Goal: Information Seeking & Learning: Learn about a topic

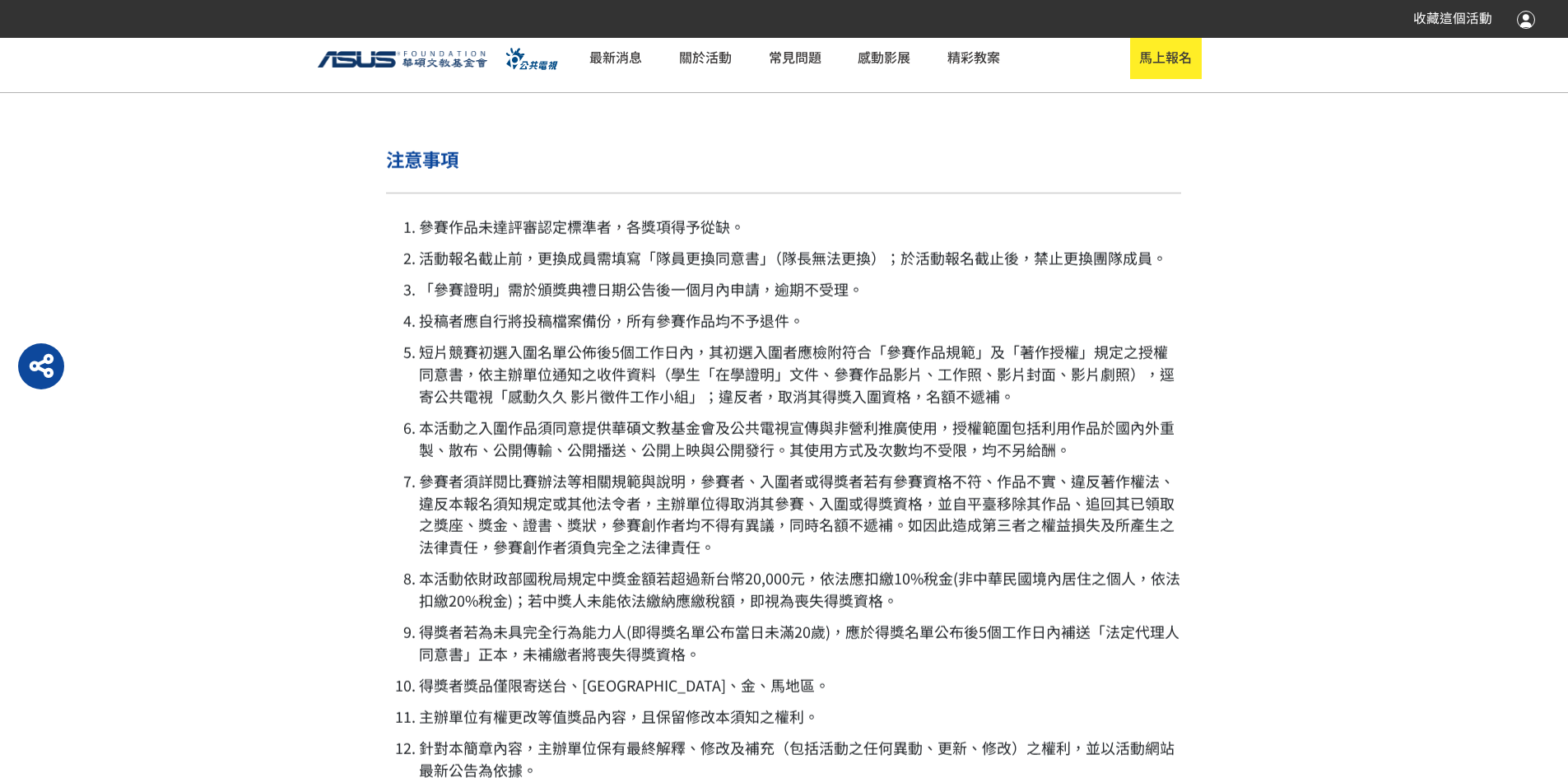
scroll to position [3756, 0]
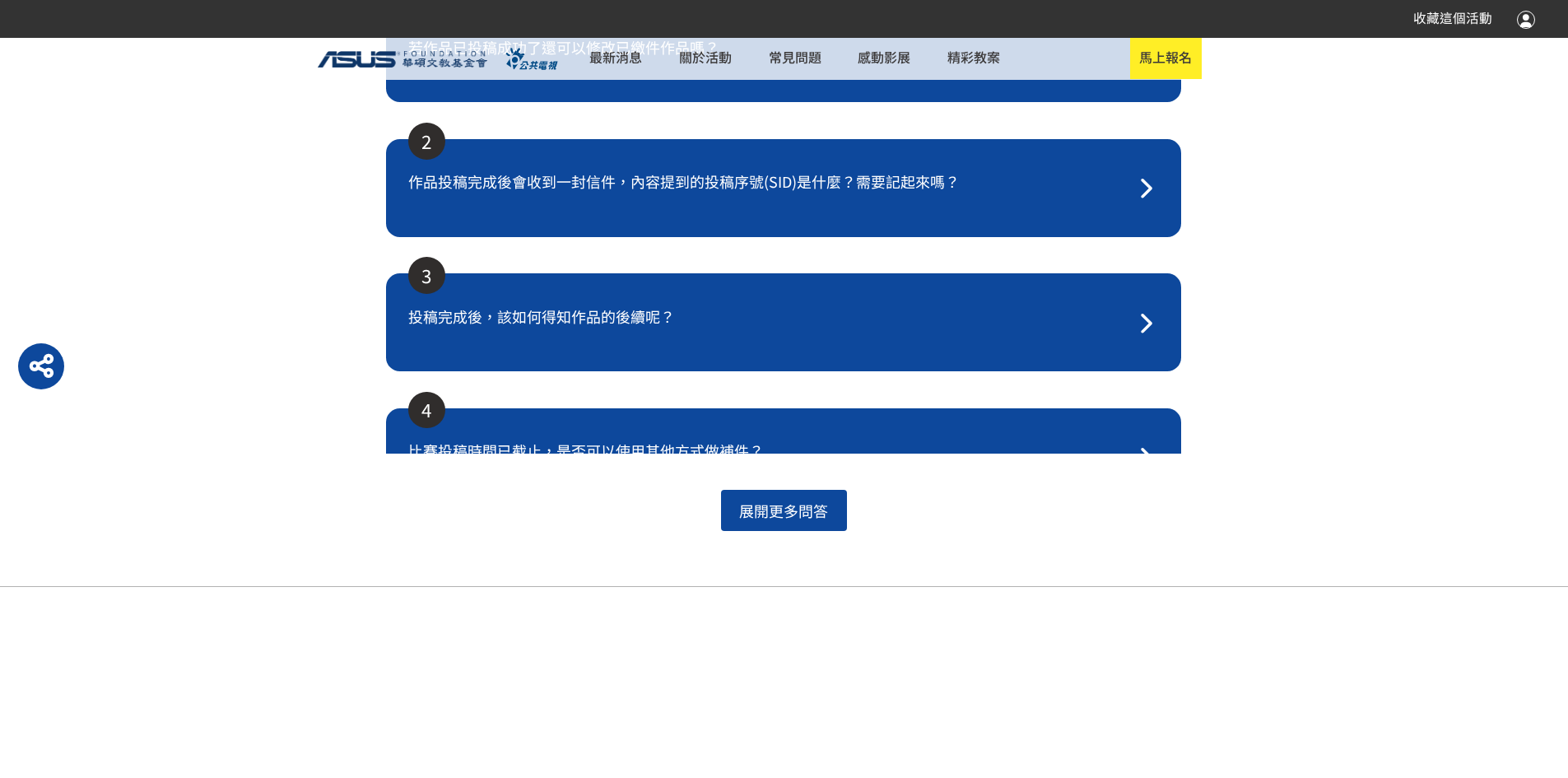
click at [782, 71] on div "若作品已投稿成功了還可以修改已繳件作品嗎？" at bounding box center [783, 53] width 751 height 35
click at [1139, 66] on icon "button" at bounding box center [1146, 54] width 14 height 23
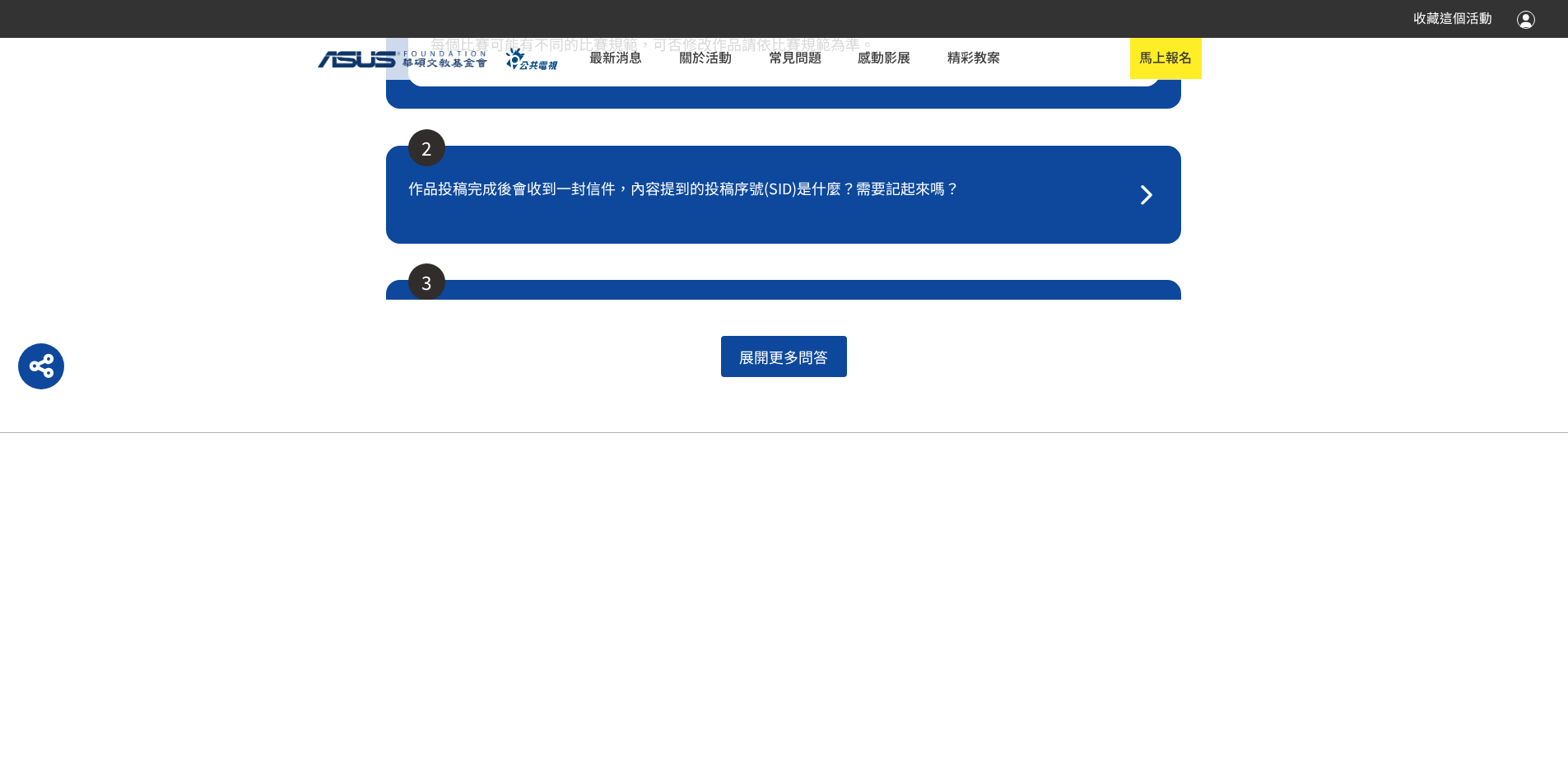
scroll to position [4003, 0]
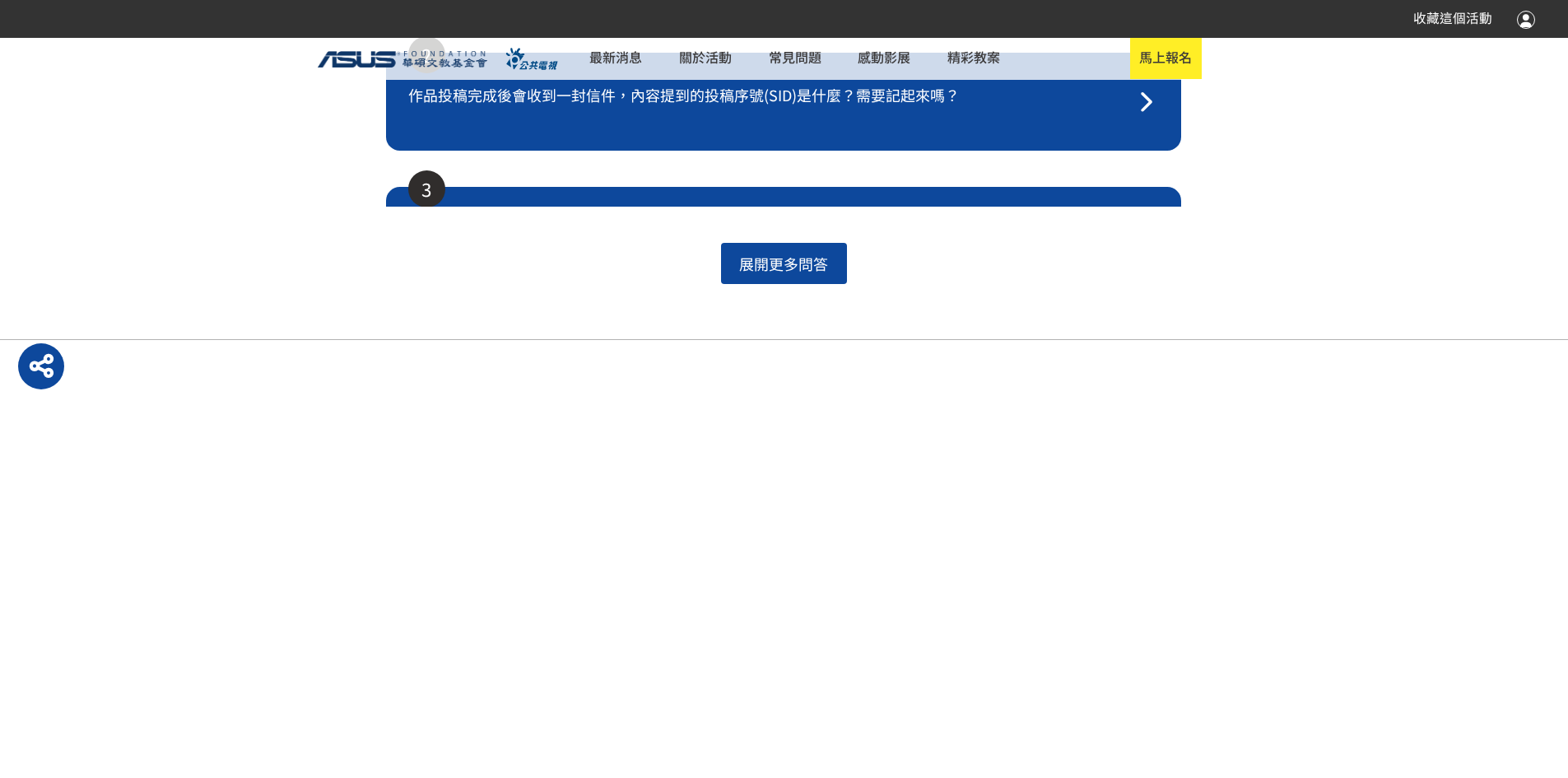
click at [1106, 107] on span "作品投稿完成後會收到一封信件，內容提到的投稿序號(SID)是什麼？需要記起來嗎？" at bounding box center [769, 95] width 724 height 23
click at [1139, 114] on icon "button" at bounding box center [1146, 103] width 14 height 23
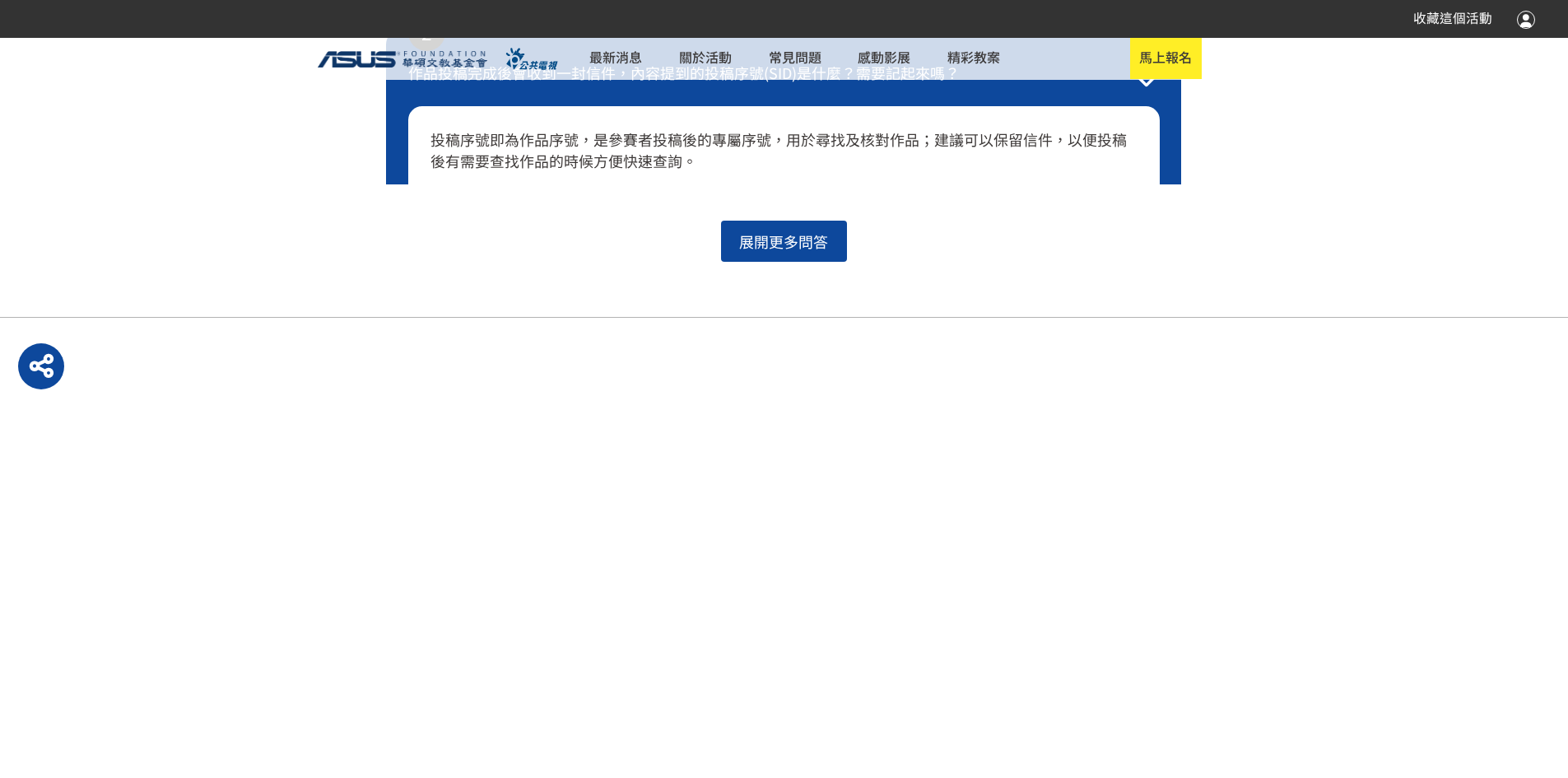
scroll to position [4331, 0]
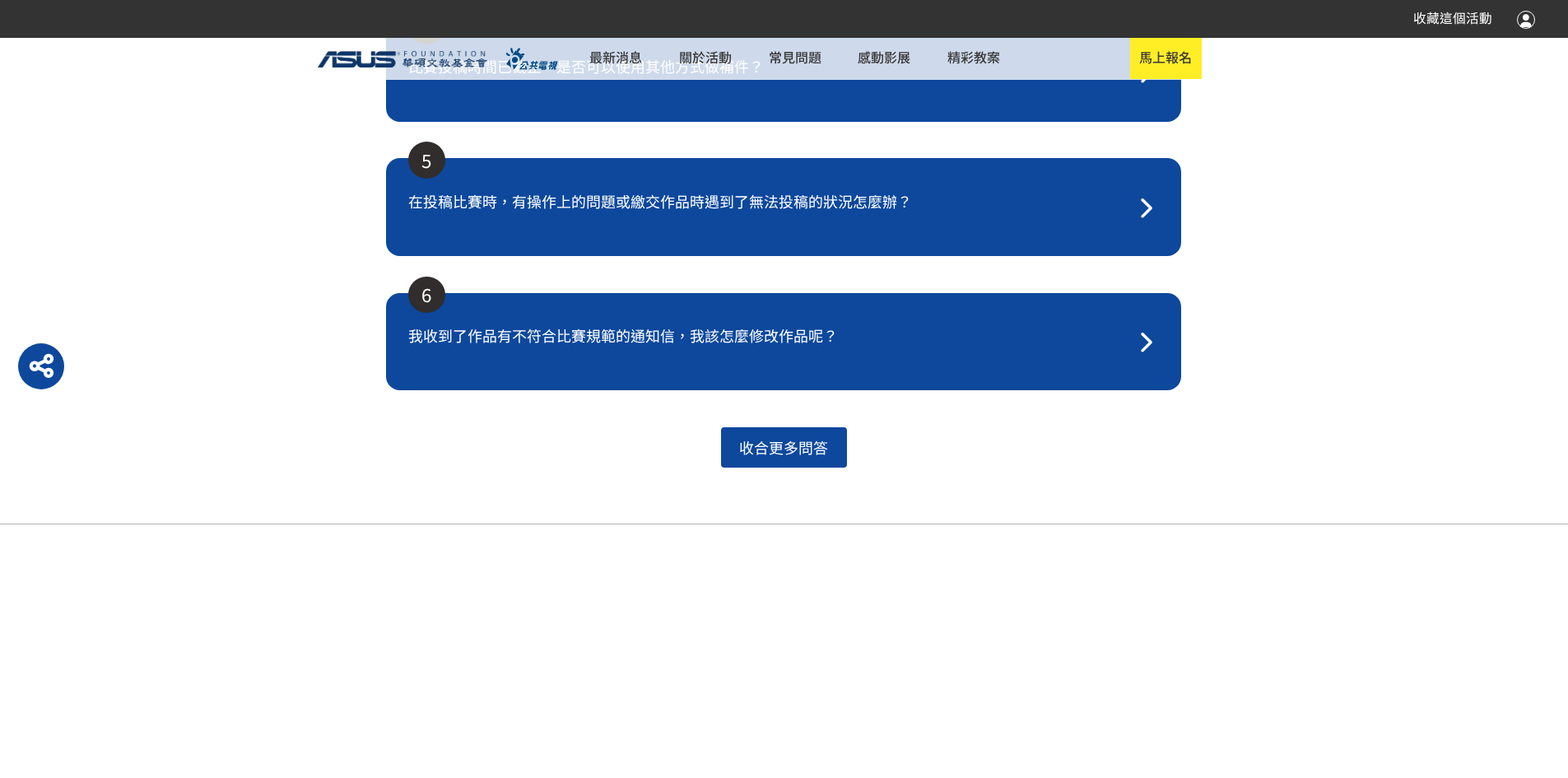
scroll to position [4496, 0]
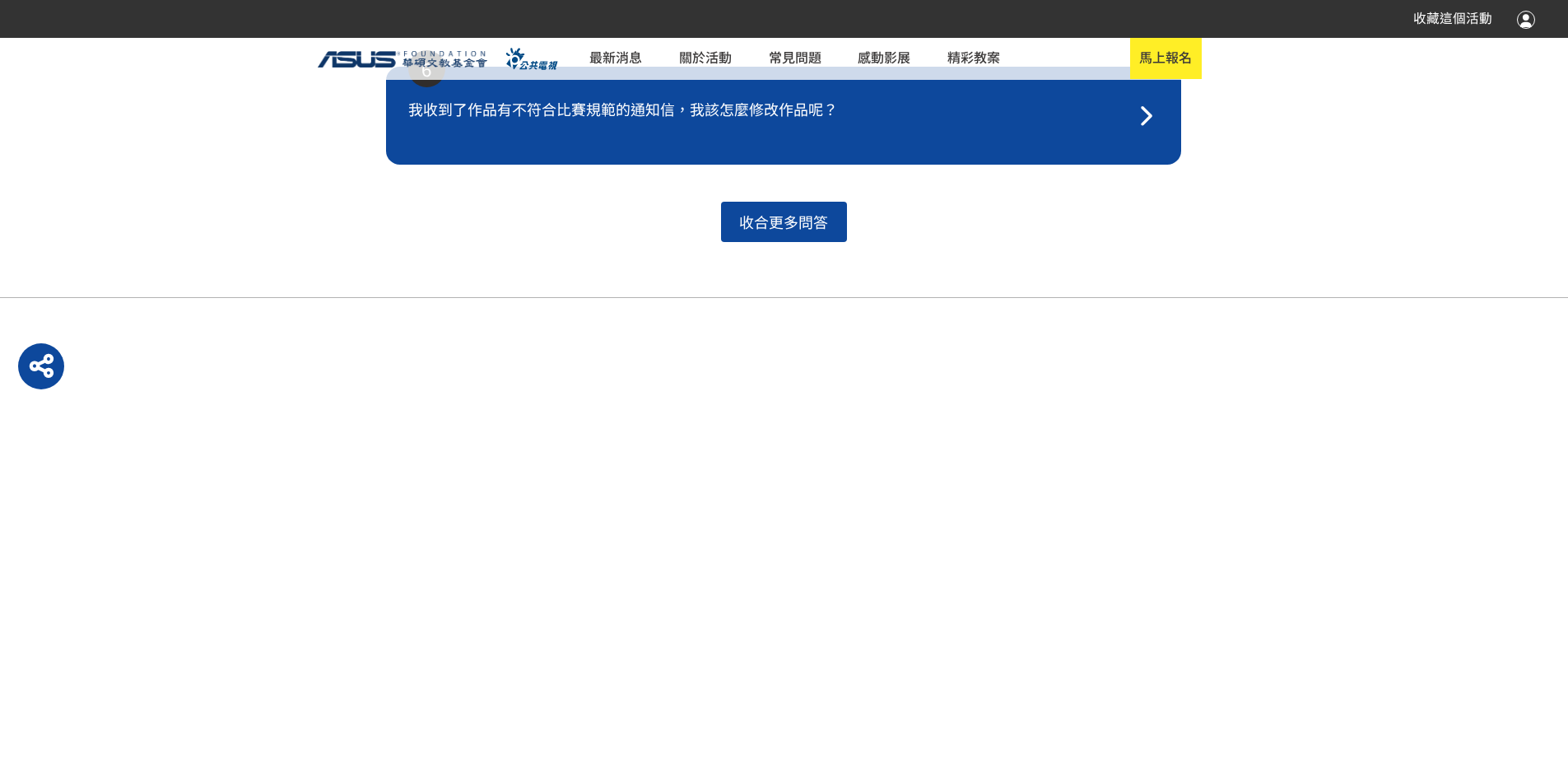
scroll to position [4826, 0]
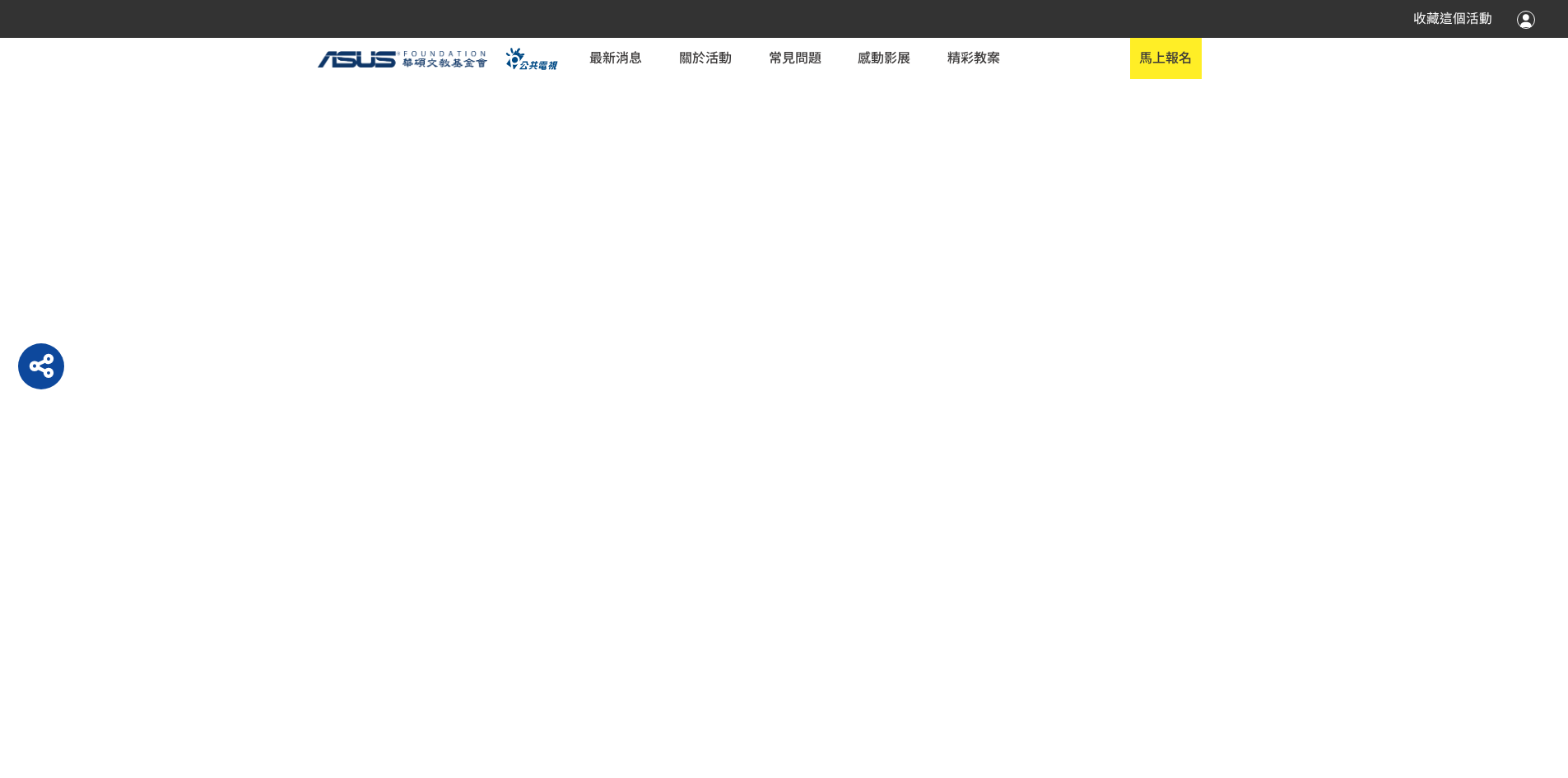
scroll to position [3591, 0]
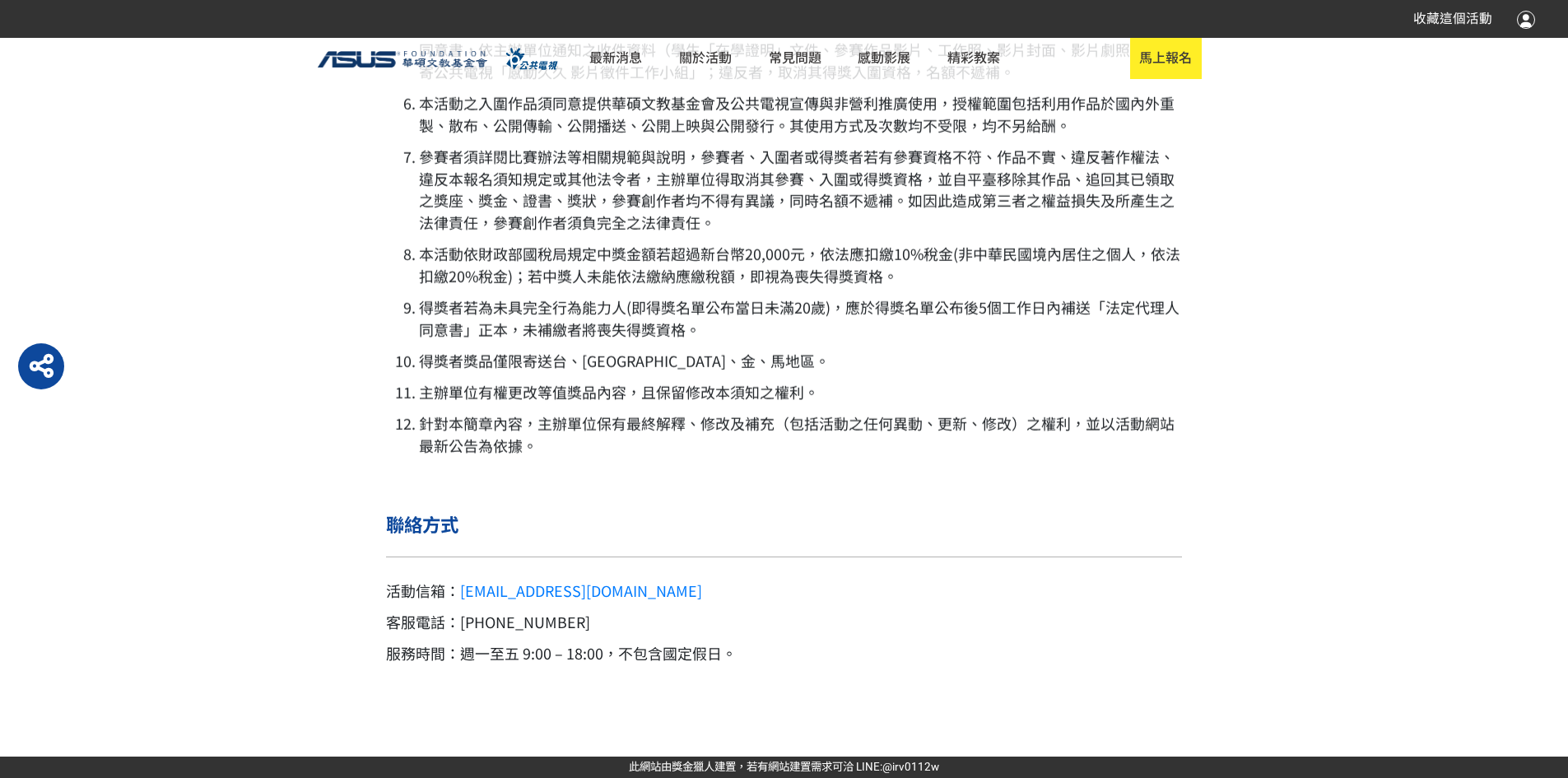
scroll to position [6076, 0]
click at [651, 57] on link "最新消息" at bounding box center [616, 58] width 71 height 41
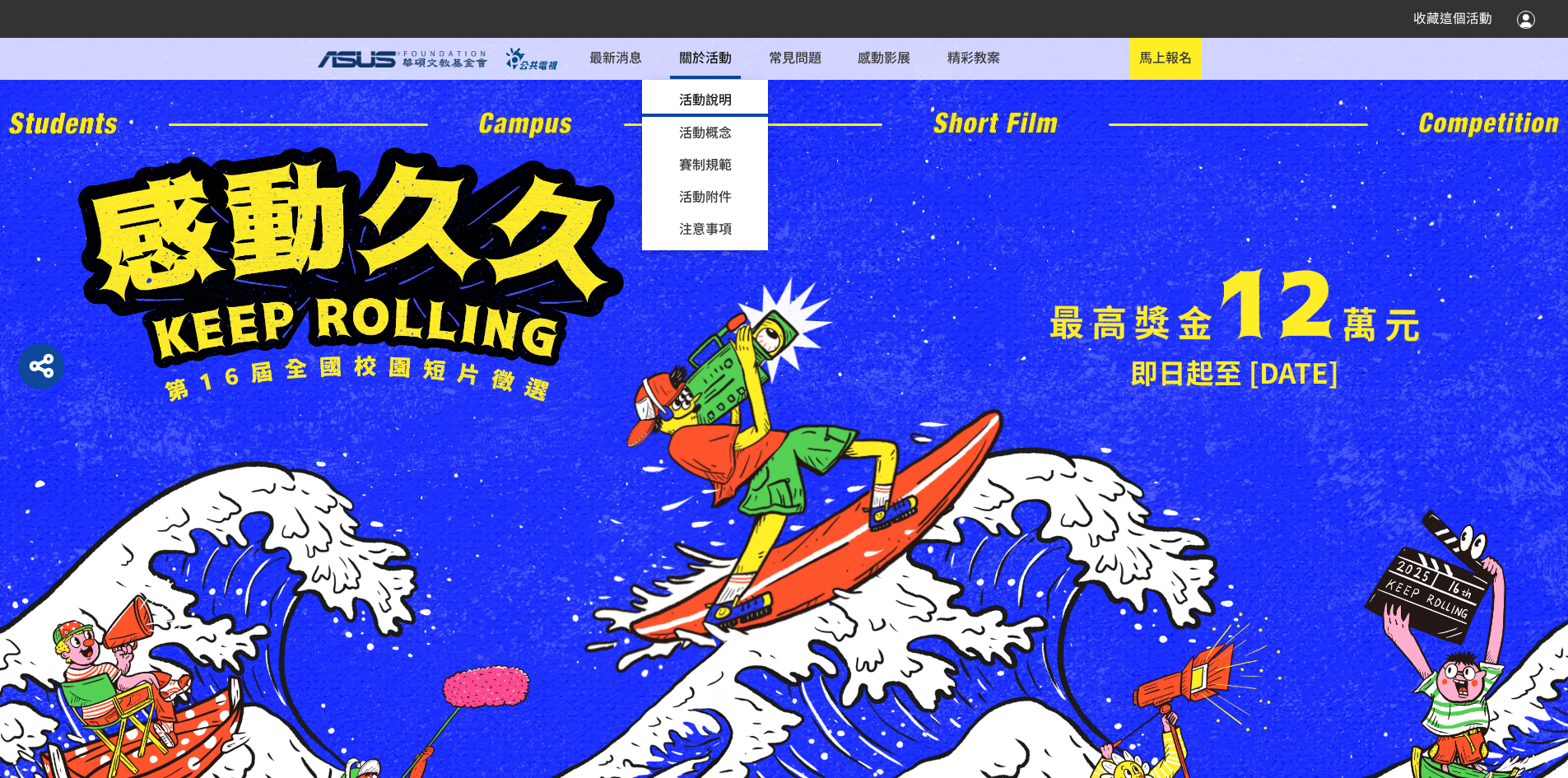
click at [753, 108] on link "活動說明" at bounding box center [705, 101] width 126 height 33
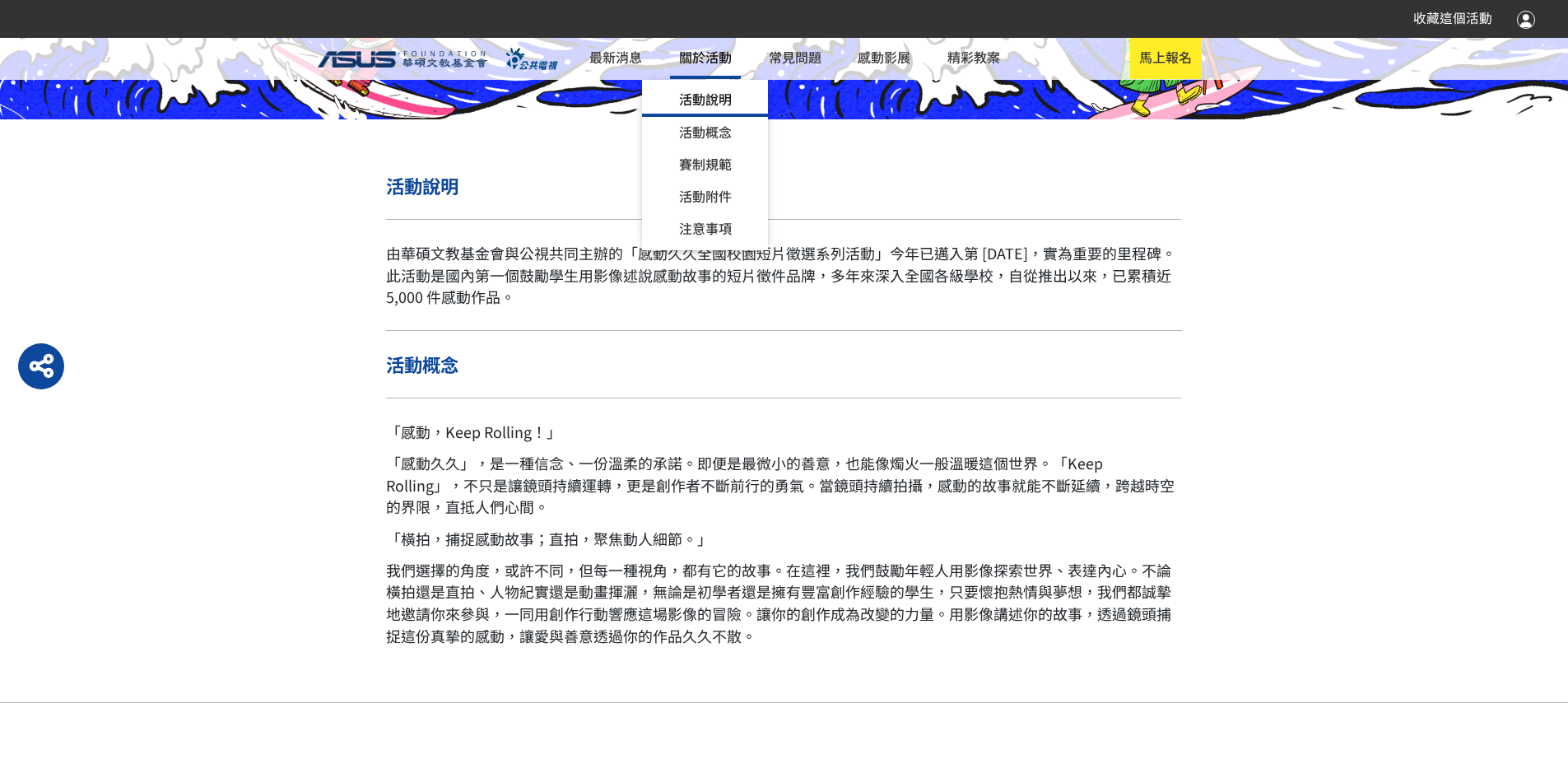
scroll to position [804, 0]
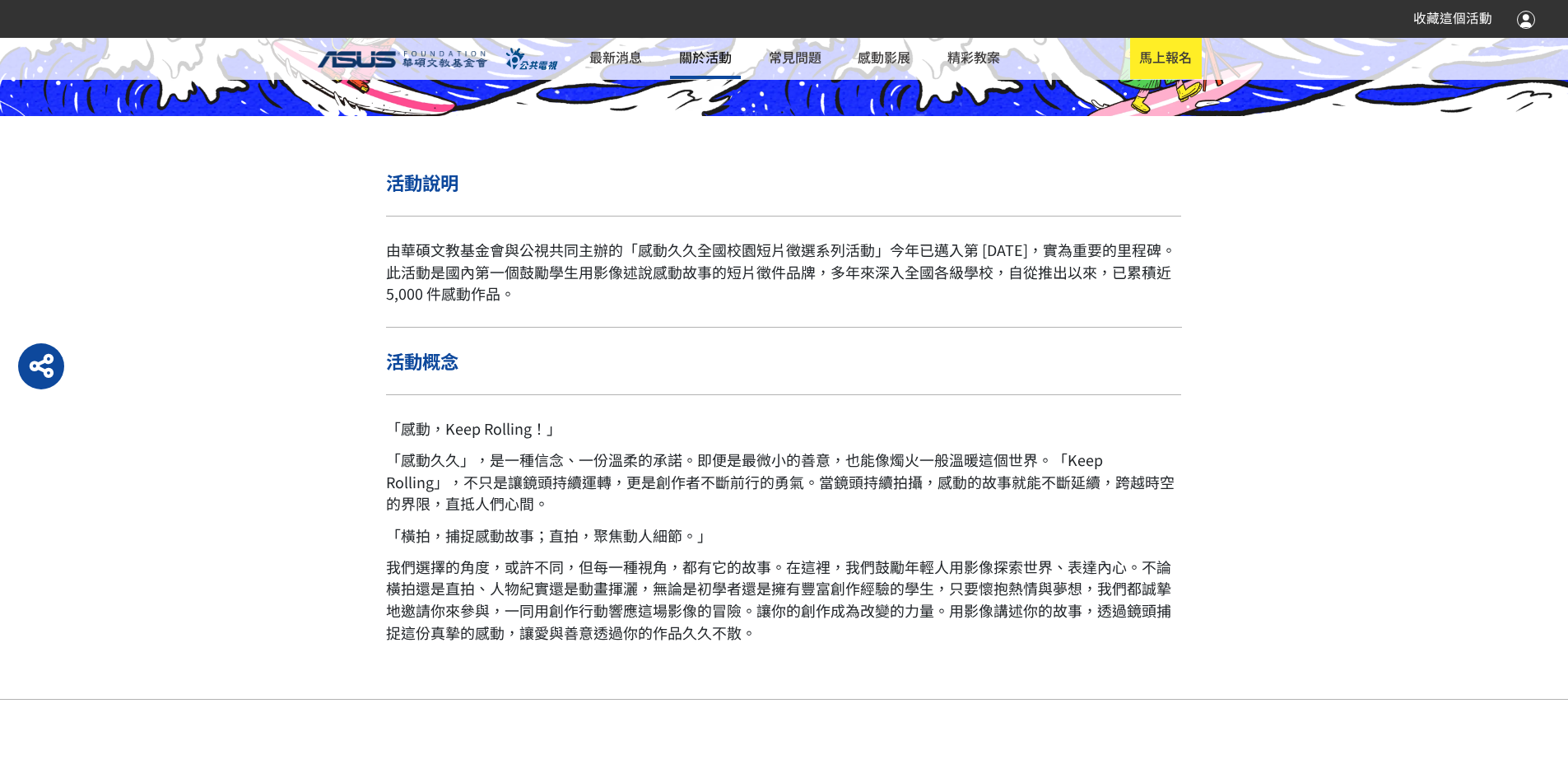
click at [527, 284] on p "由華碩文教基金會與公視共同主辦的「感動久久全國校園短片徵選系列活動」今年已邁入第 [DATE]，實為重要的里程碑。此活動是國內第一個鼓勵學生用影像述說感動故事…" at bounding box center [783, 272] width 795 height 67
drag, startPoint x: 560, startPoint y: 297, endPoint x: 1044, endPoint y: 298, distance: 484.0
click at [1044, 298] on p "由華碩文教基金會與公視共同主辦的「感動久久全國校園短片徵選系列活動」今年已邁入第 [DATE]，實為重要的里程碑。此活動是國內第一個鼓勵學生用影像述說感動故事…" at bounding box center [783, 272] width 795 height 67
click at [842, 304] on p "由華碩文教基金會與公視共同主辦的「感動久久全國校園短片徵選系列活動」今年已邁入第 [DATE]，實為重要的里程碑。此活動是國內第一個鼓勵學生用影像述說感動故事…" at bounding box center [783, 272] width 795 height 67
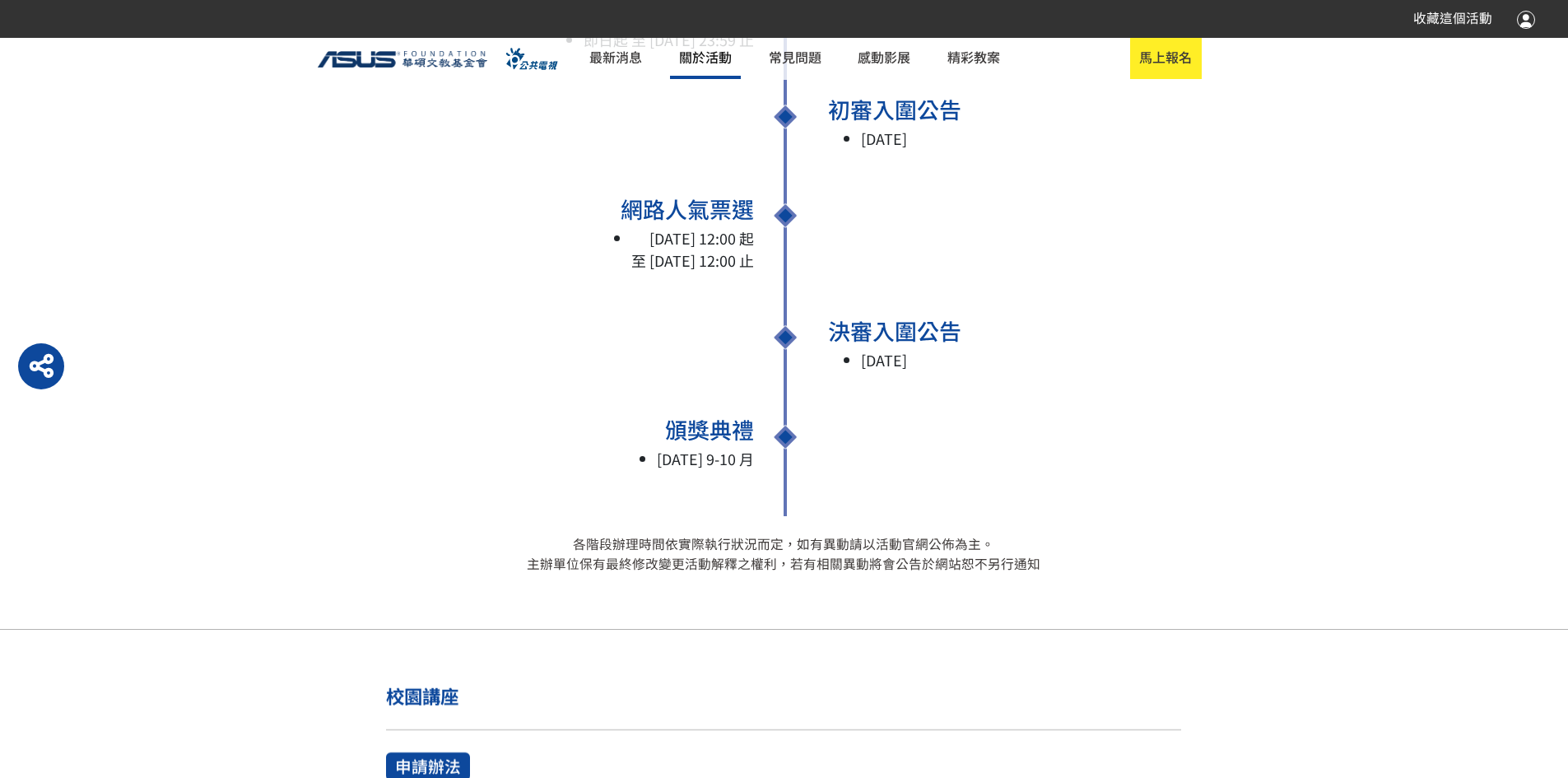
scroll to position [1874, 0]
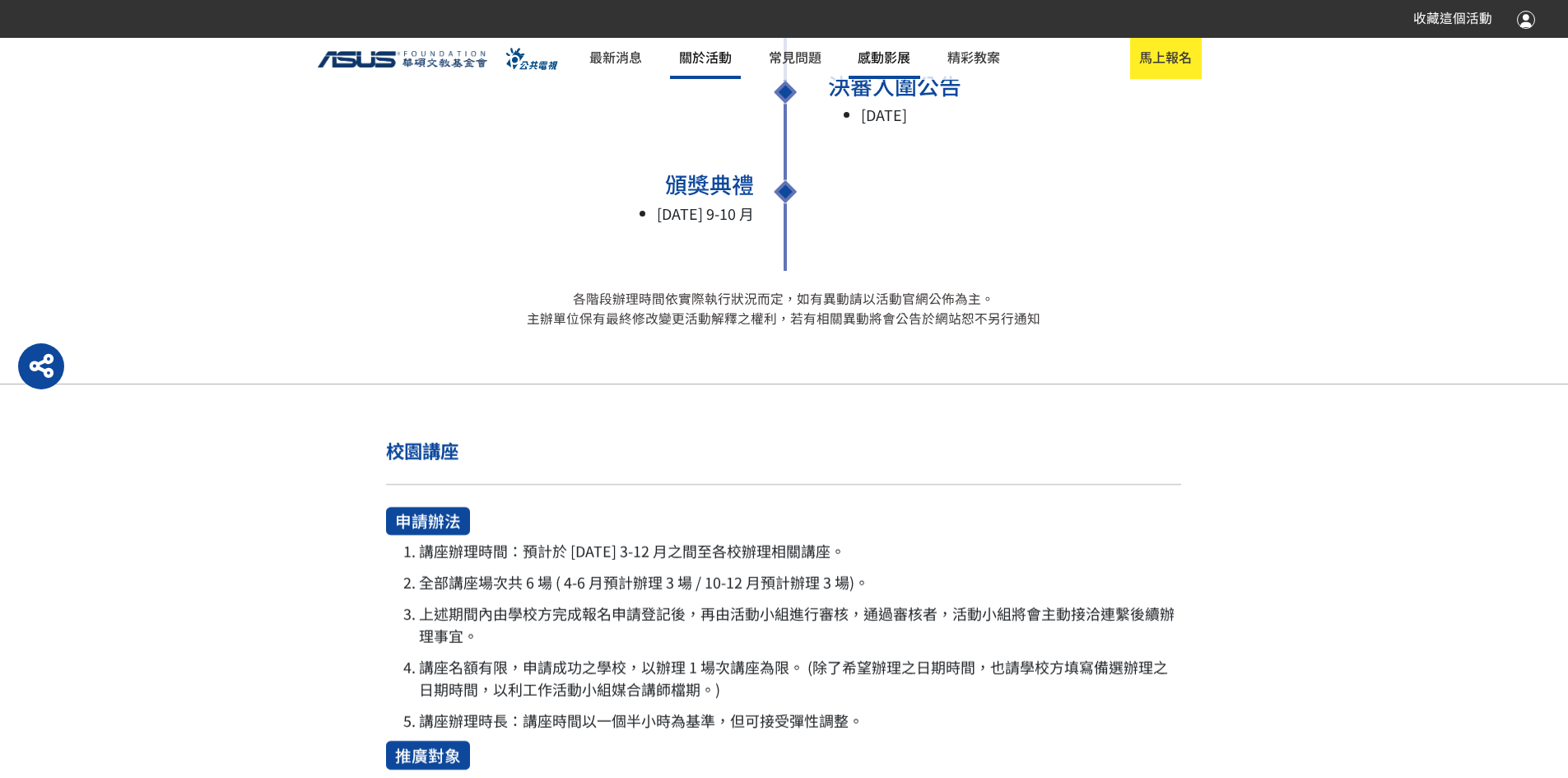
click at [919, 65] on link "感動影展" at bounding box center [884, 58] width 71 height 41
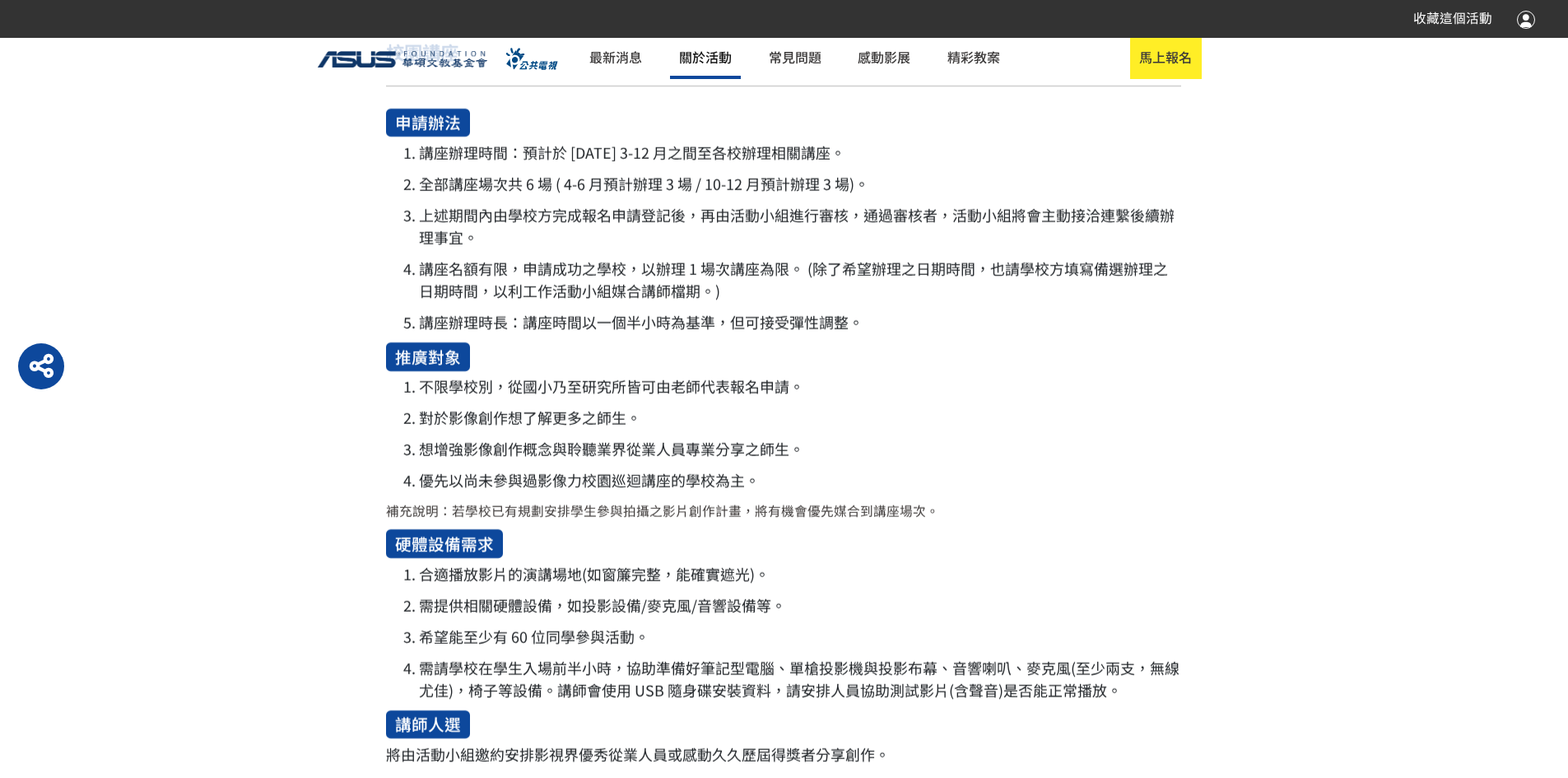
scroll to position [2286, 0]
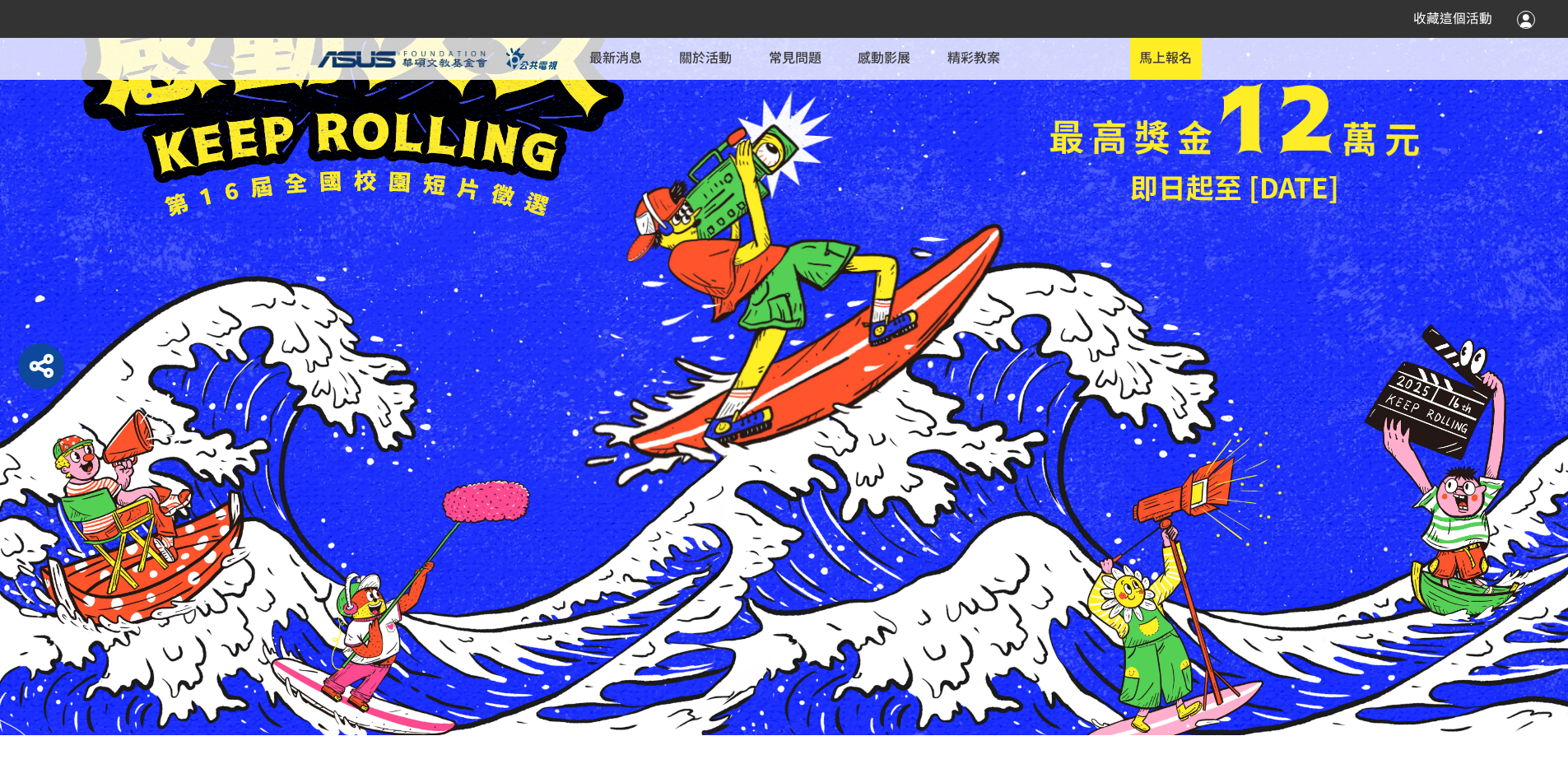
scroll to position [165, 0]
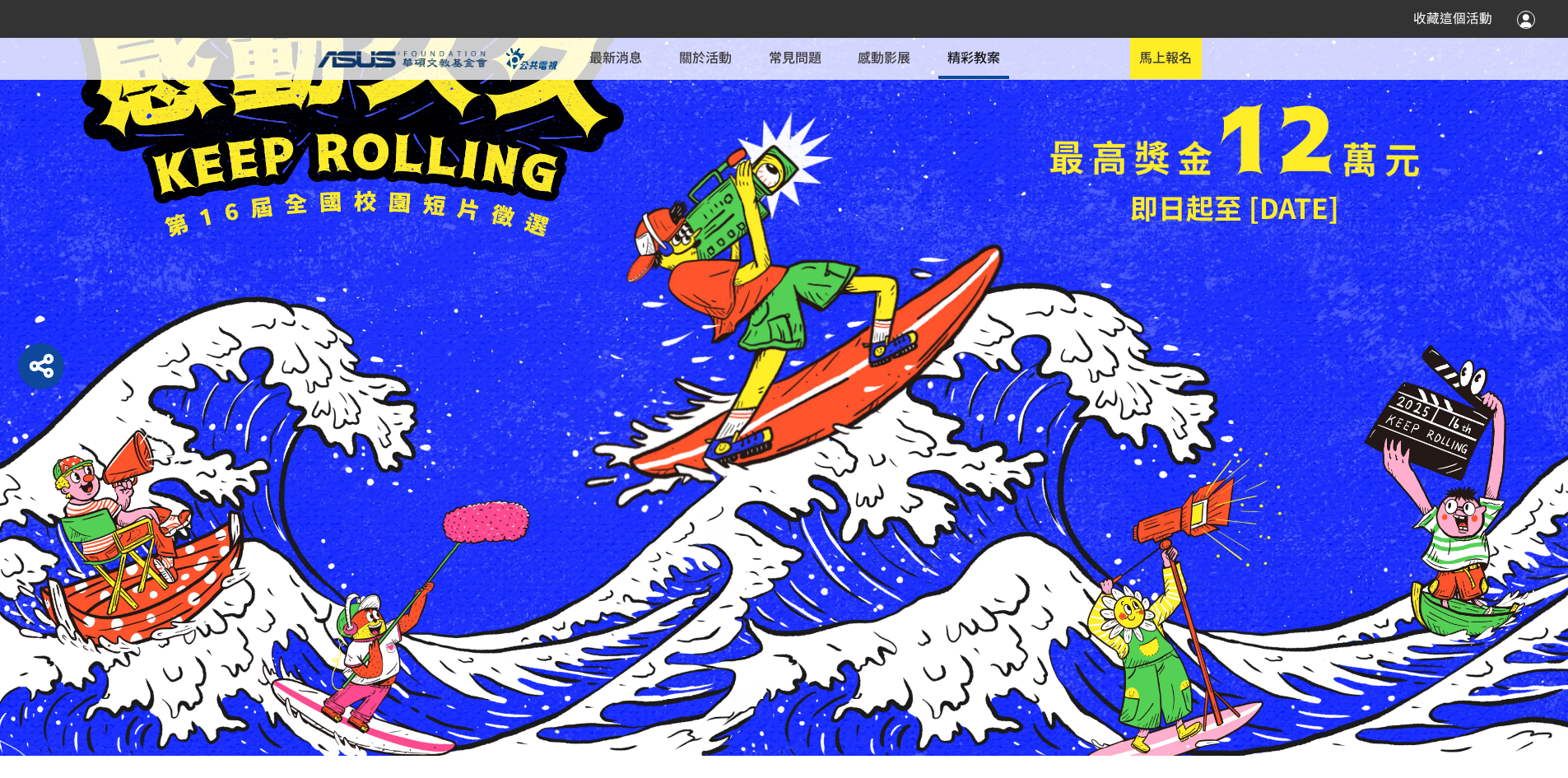
click at [1009, 54] on link "精彩教案" at bounding box center [974, 58] width 71 height 41
click at [42, 363] on icon "button" at bounding box center [41, 366] width 24 height 28
